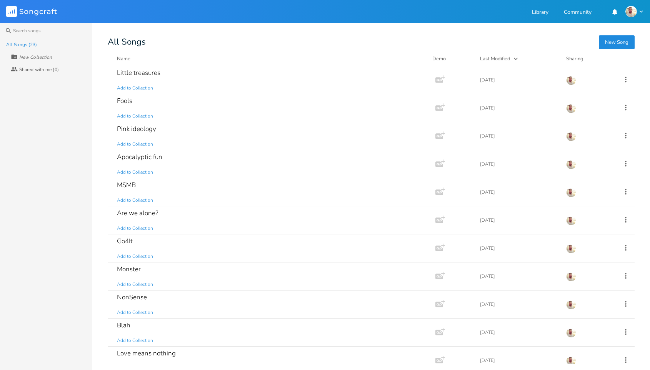
click at [613, 42] on button "New Song" at bounding box center [616, 42] width 36 height 14
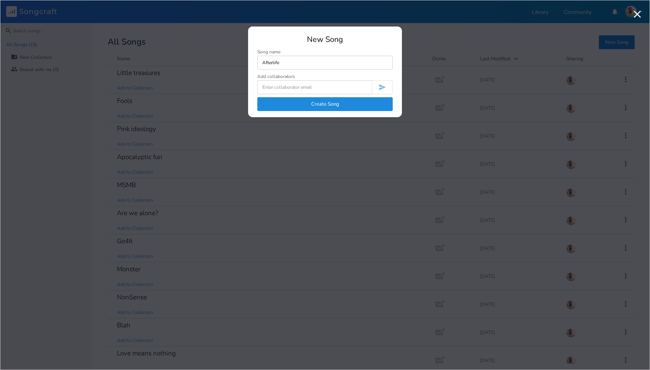
type input "Afterlife"
click at [342, 105] on button "Create Song" at bounding box center [324, 104] width 135 height 14
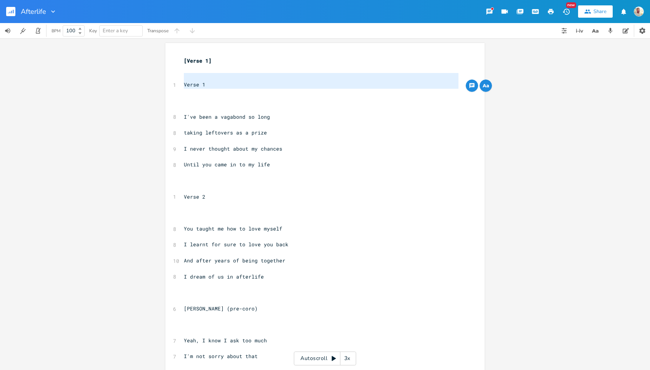
type textarea "Verse 1"
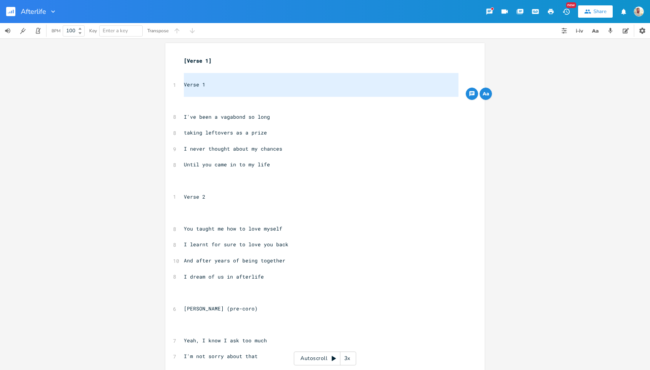
drag, startPoint x: 182, startPoint y: 80, endPoint x: 219, endPoint y: 98, distance: 41.3
click at [219, 98] on div "[Verse 1] ​ ​ 1 Verse 1 ​ ​ ​ 8 I've been a vagabond so long ​ 8 taking leftove…" at bounding box center [321, 284] width 278 height 455
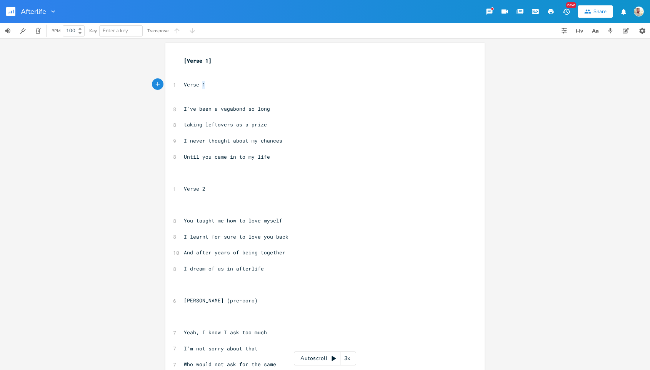
type textarea "Verse 1"
drag, startPoint x: 212, startPoint y: 87, endPoint x: 174, endPoint y: 82, distance: 38.3
click at [174, 82] on div "Verse 1 x [Verse 1] ​ ​ 1 Verse 1 ​ ​ 8 I've been a vagabond so long ​ 8 taking…" at bounding box center [324, 279] width 319 height 472
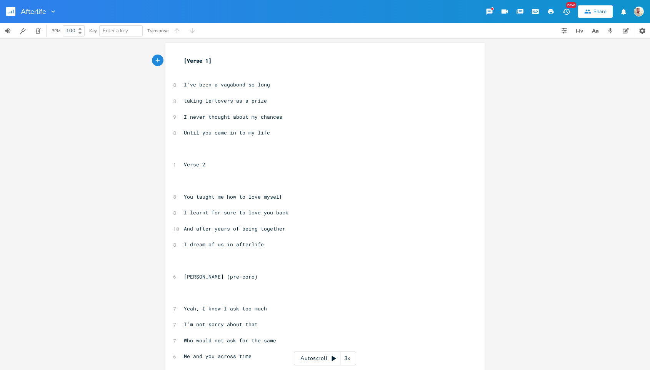
click at [184, 164] on span "Verse 2" at bounding box center [195, 164] width 22 height 7
type textarea "["
click at [205, 166] on pre "[Verse 2" at bounding box center [321, 165] width 278 height 8
type textarea "]"
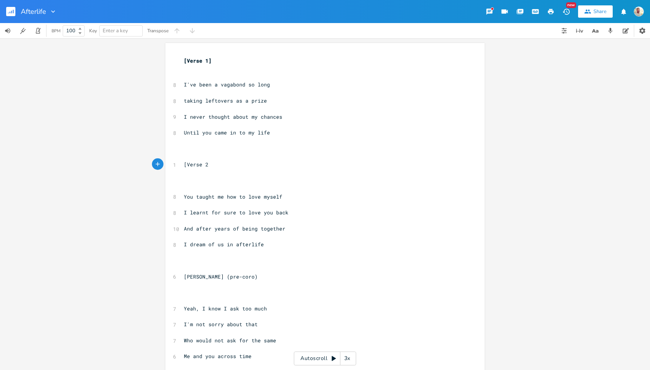
scroll to position [0, 1]
click at [200, 183] on pre "​" at bounding box center [321, 181] width 278 height 8
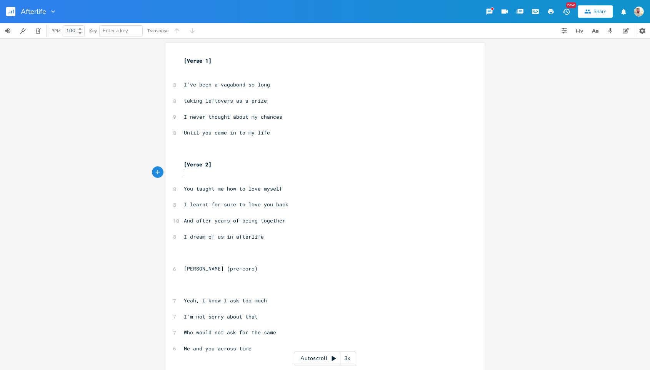
click at [184, 268] on span "[PERSON_NAME] (pre-coro)" at bounding box center [221, 268] width 74 height 7
click at [187, 268] on span "[PERSON_NAME] (pre-coro)" at bounding box center [221, 268] width 74 height 7
type textarea "[PERSON_NAME]"
click at [187, 268] on span "[PERSON_NAME] (pre-coro)" at bounding box center [221, 268] width 74 height 7
click at [193, 269] on span "(pre-coro)" at bounding box center [199, 268] width 31 height 7
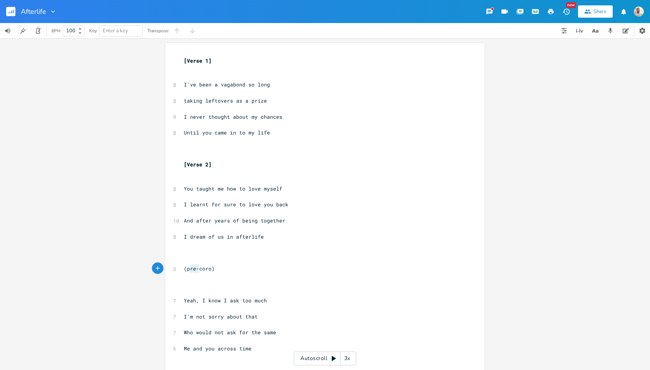
click at [193, 269] on span "(pre-coro)" at bounding box center [199, 268] width 31 height 7
type textarea "pre"
click at [192, 269] on span "(pre-coro)" at bounding box center [199, 268] width 31 height 7
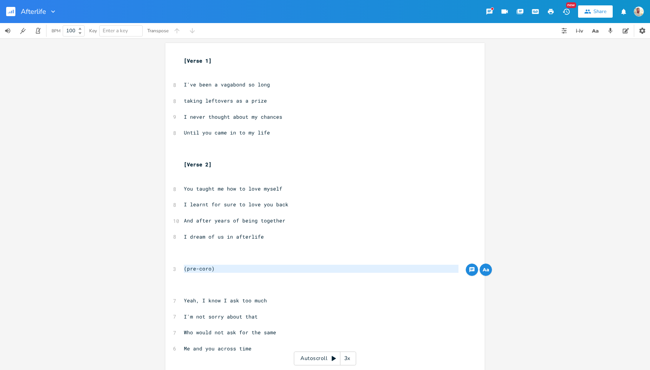
type textarea "P"
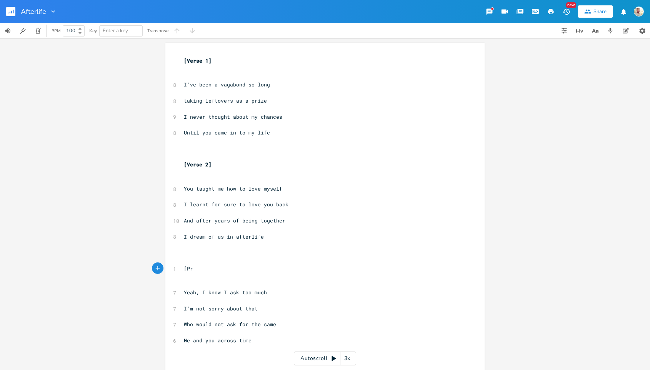
scroll to position [0, 9]
type textarea "[Pre chorus]"
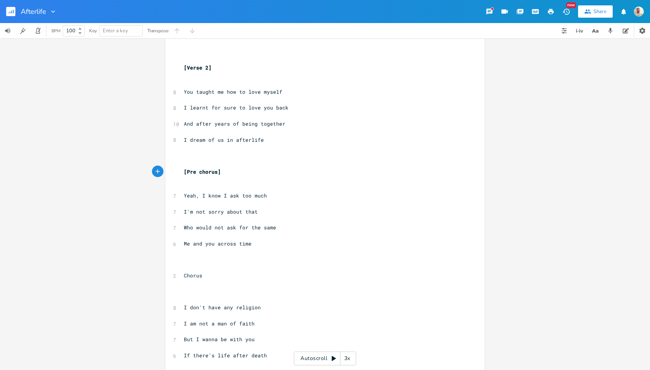
scroll to position [101, 0]
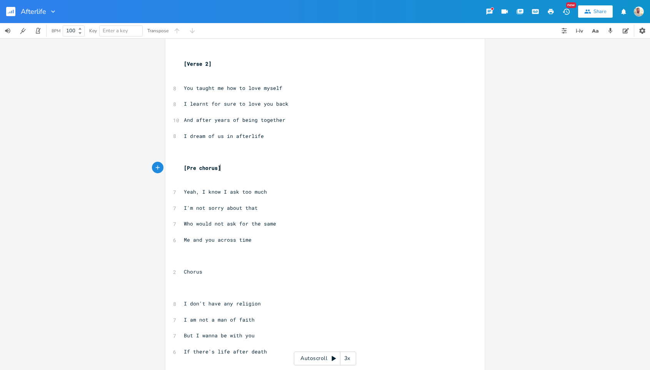
click at [184, 273] on span "Chorus" at bounding box center [193, 271] width 18 height 7
type textarea "["
click at [206, 271] on pre "[Chorus" at bounding box center [321, 272] width 278 height 8
type textarea "]"
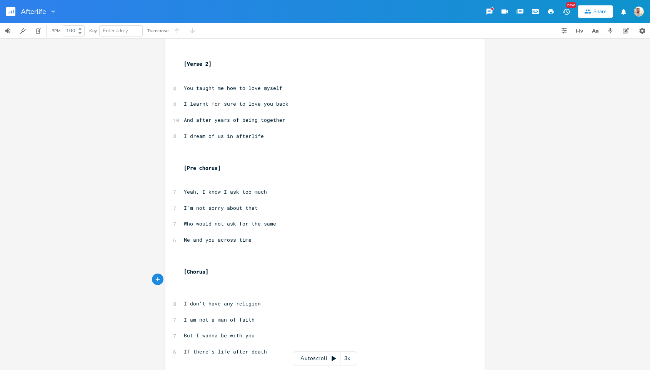
click at [207, 282] on pre "​" at bounding box center [321, 280] width 278 height 8
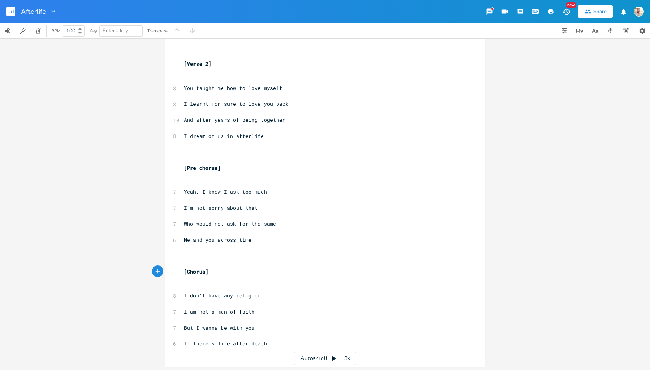
click at [214, 179] on pre "​" at bounding box center [321, 176] width 278 height 8
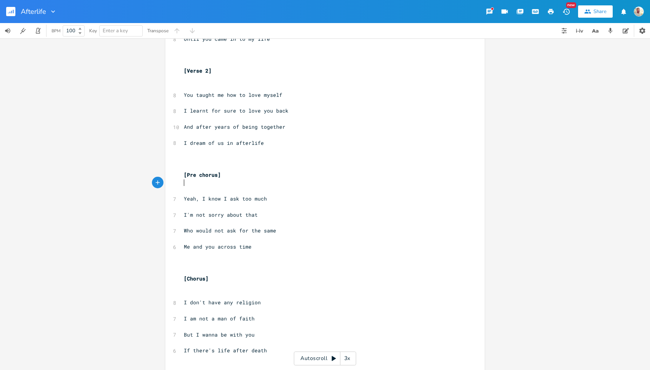
click at [216, 208] on pre "​" at bounding box center [321, 207] width 278 height 8
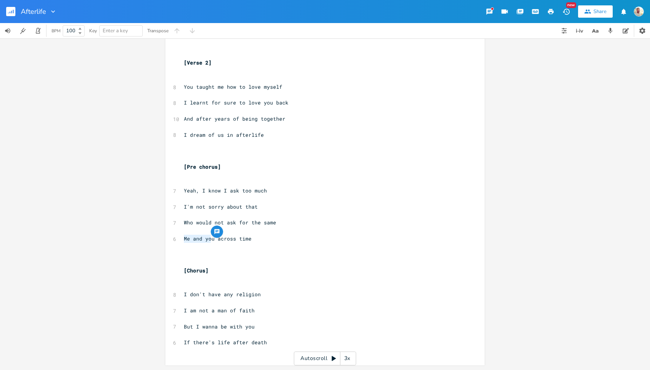
drag, startPoint x: 181, startPoint y: 239, endPoint x: 210, endPoint y: 239, distance: 28.8
click at [210, 239] on span "Me and you across time" at bounding box center [218, 238] width 68 height 7
type textarea "We both together"
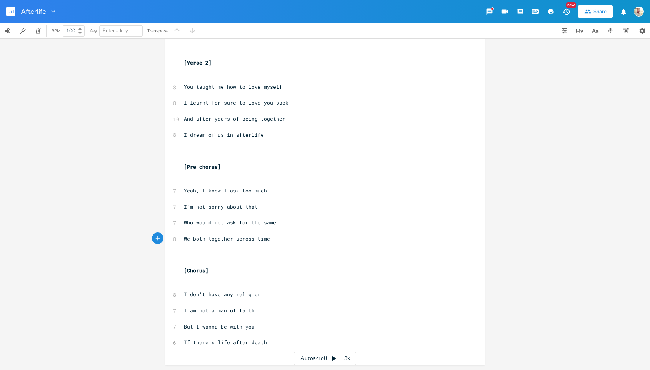
click at [182, 204] on pre "I'm not sorry about that" at bounding box center [321, 207] width 278 height 8
type textarea "And"
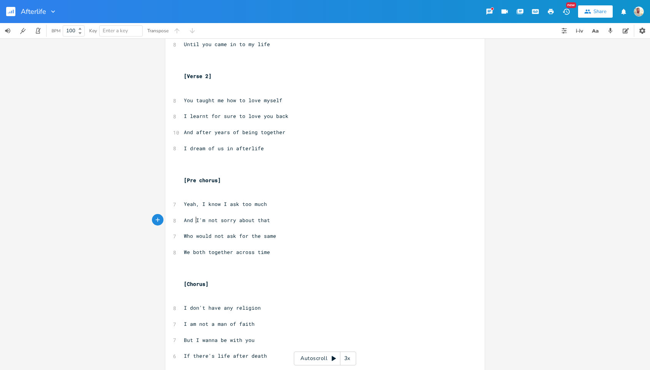
scroll to position [102, 0]
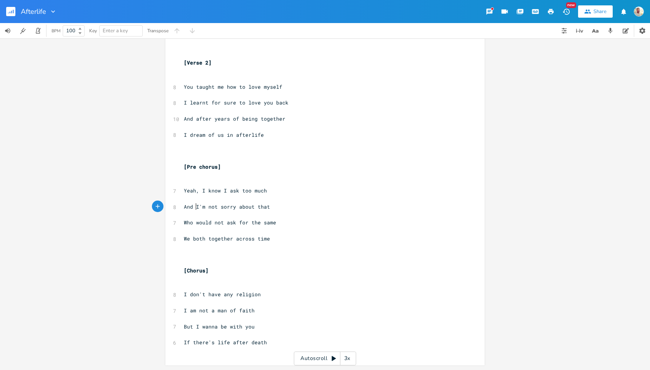
click at [218, 238] on span "We both together across time" at bounding box center [227, 238] width 86 height 7
type textarea "etr"
type textarea "ernal"
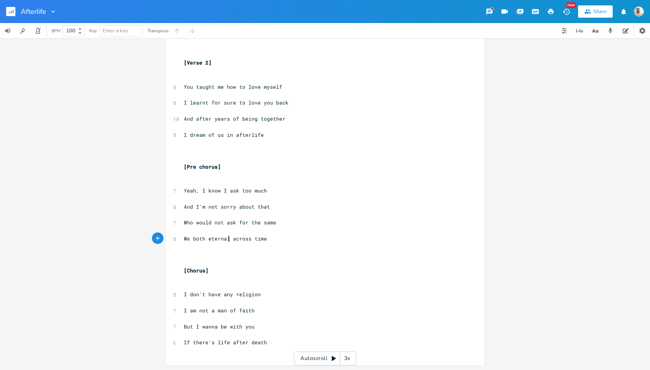
click at [250, 160] on pre "​" at bounding box center [321, 159] width 278 height 8
type textarea "[Verse 1] I've been a vagabond so long taking leftovers as a prize I never thou…"
